Goal: Task Accomplishment & Management: Manage account settings

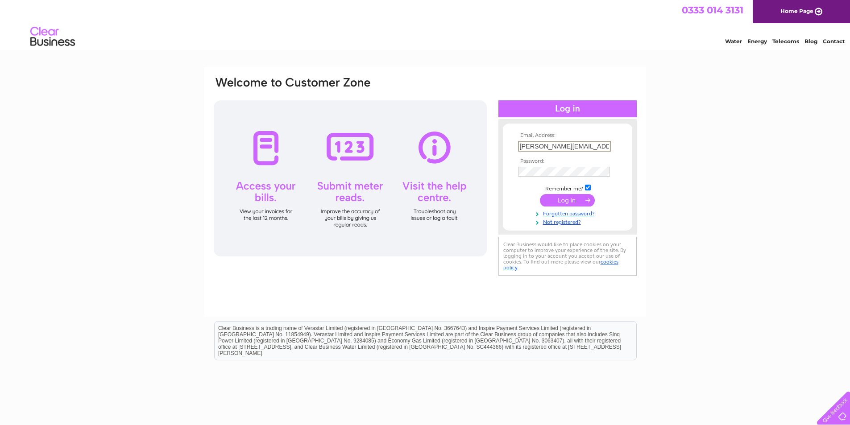
type input "alison@thehallmarkgroup.com"
click at [525, 191] on td "Remember me?" at bounding box center [568, 187] width 104 height 9
click at [573, 200] on input "submit" at bounding box center [567, 199] width 55 height 12
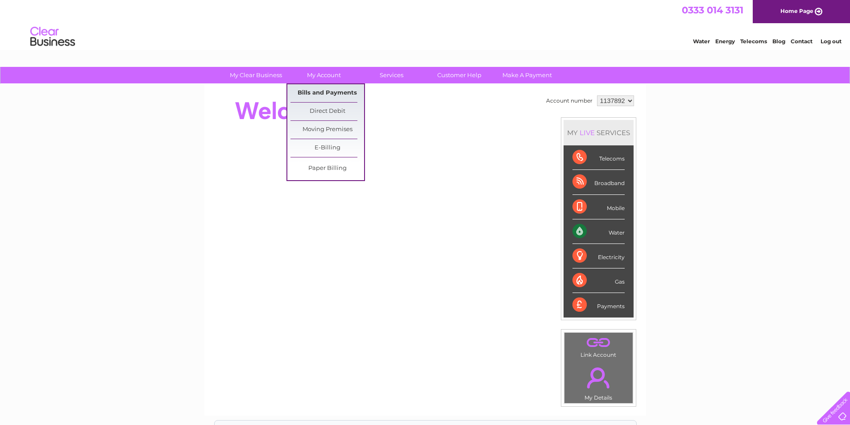
click at [324, 92] on link "Bills and Payments" at bounding box center [327, 93] width 74 height 18
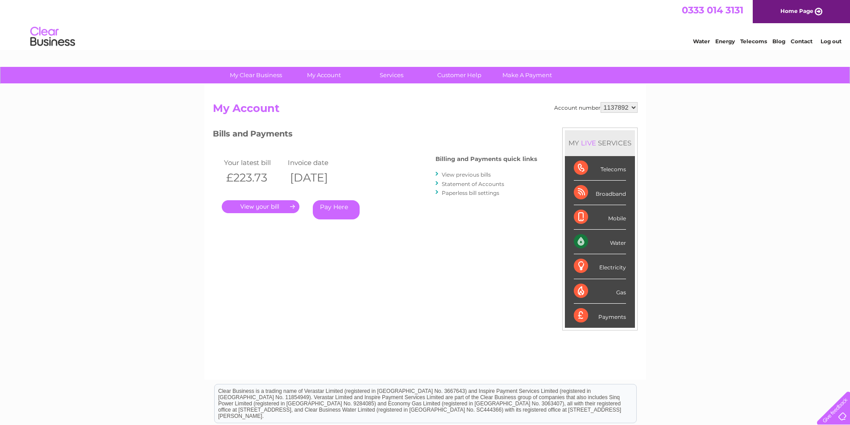
click at [255, 206] on link "." at bounding box center [261, 206] width 78 height 13
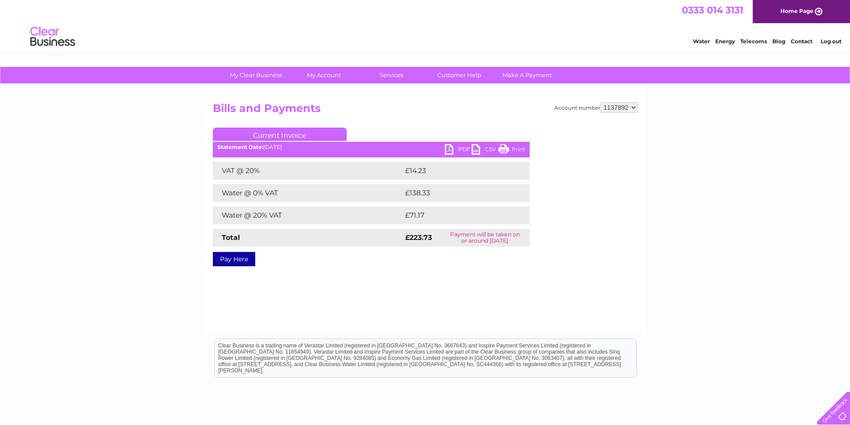
click at [456, 149] on link "PDF" at bounding box center [458, 150] width 27 height 13
